Goal: Share content: Share content

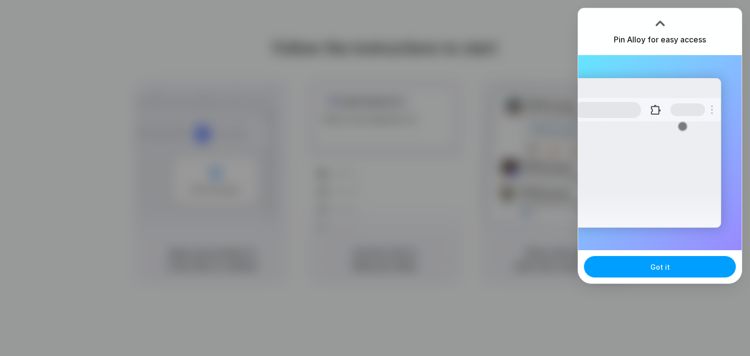
click at [691, 262] on button "Got it" at bounding box center [660, 266] width 152 height 21
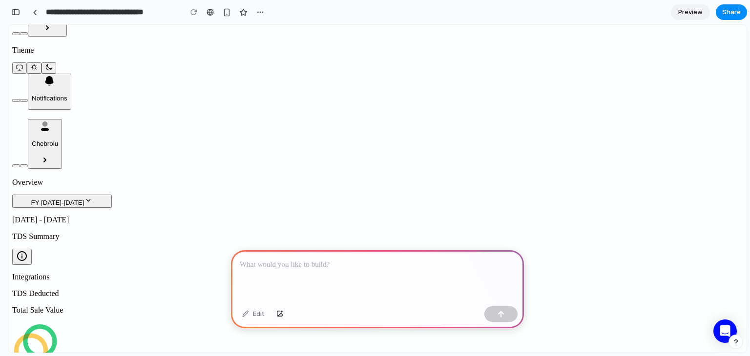
scroll to position [564, 0]
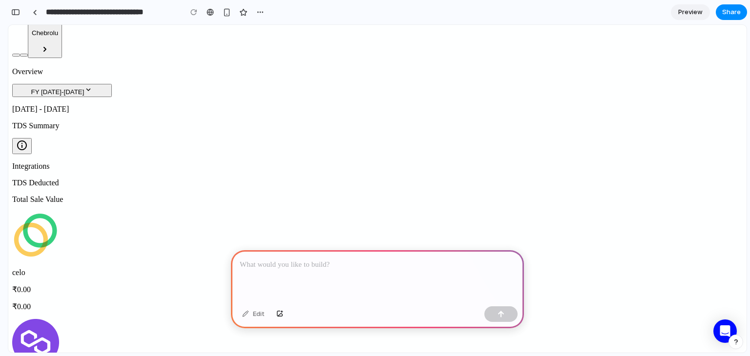
click at [683, 6] on link "Preview" at bounding box center [690, 12] width 39 height 16
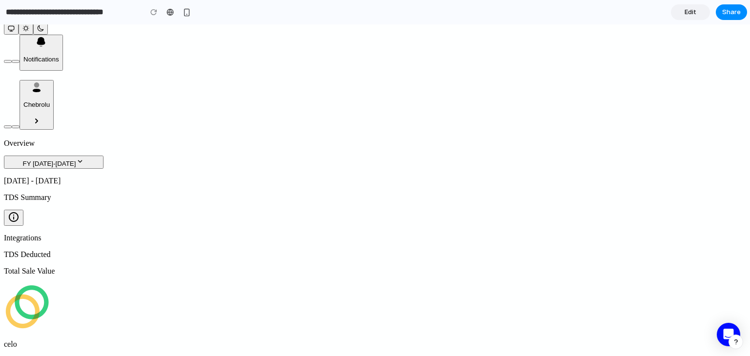
scroll to position [498, 0]
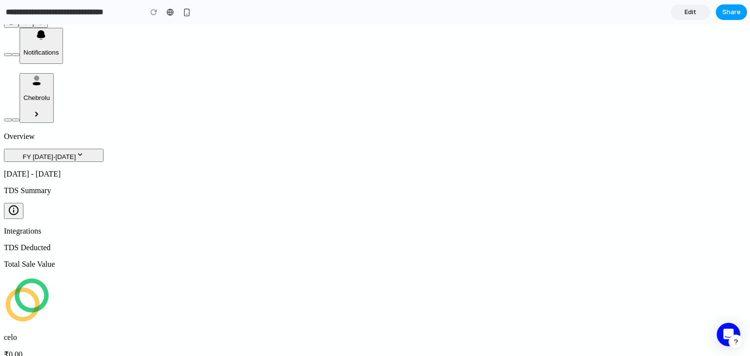
click at [729, 12] on span "Share" at bounding box center [731, 12] width 19 height 10
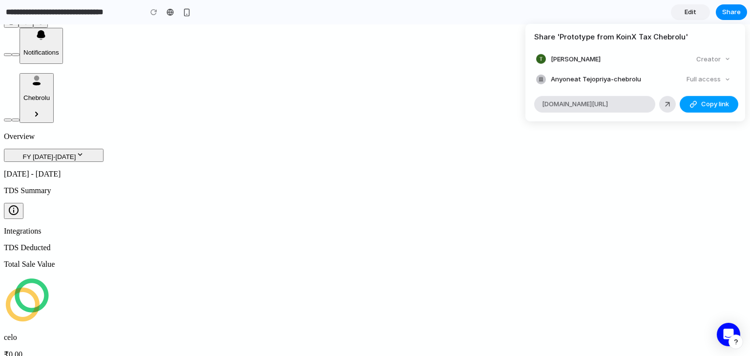
click at [699, 99] on button "Copy link" at bounding box center [708, 104] width 59 height 17
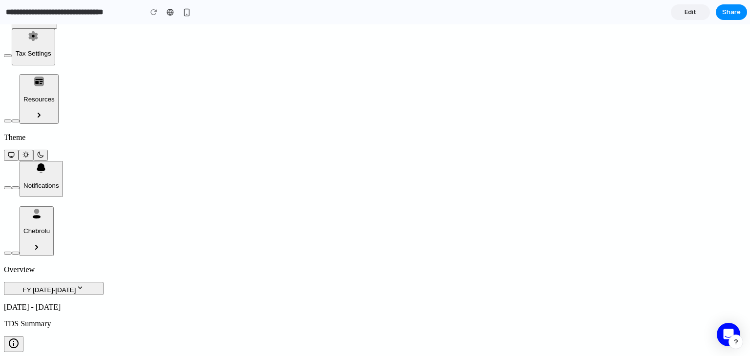
scroll to position [369, 0]
